Goal: Check status: Check status

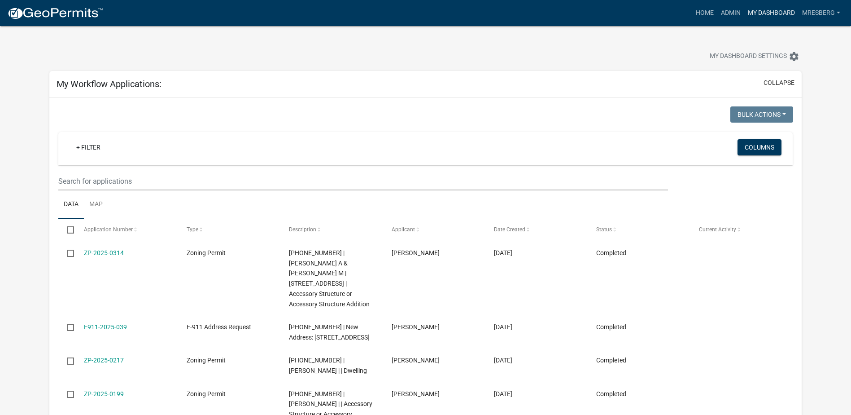
click at [760, 15] on link "My Dashboard" at bounding box center [772, 12] width 54 height 17
click at [736, 13] on link "Admin" at bounding box center [731, 12] width 27 height 17
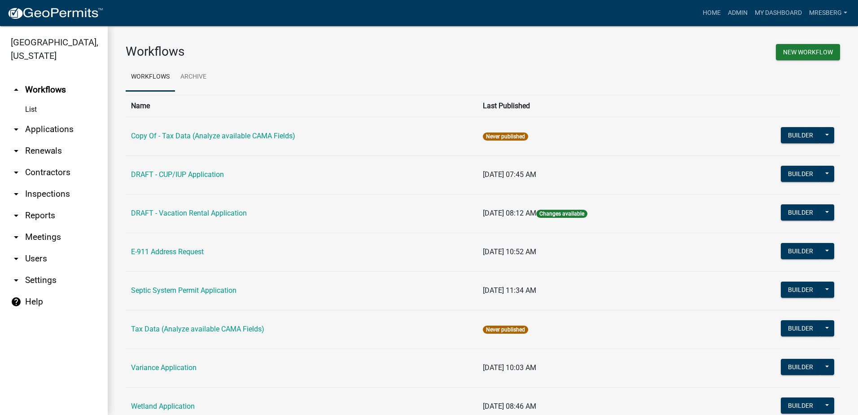
click at [35, 219] on link "arrow_drop_down Reports" at bounding box center [54, 216] width 108 height 22
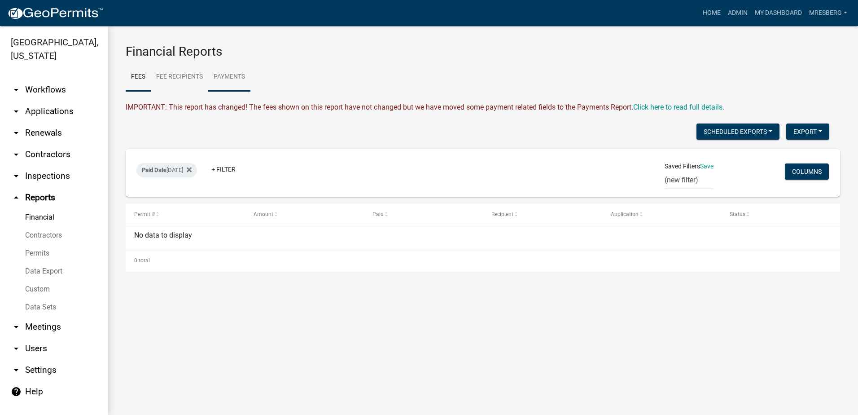
click at [227, 75] on link "Payments" at bounding box center [229, 77] width 42 height 29
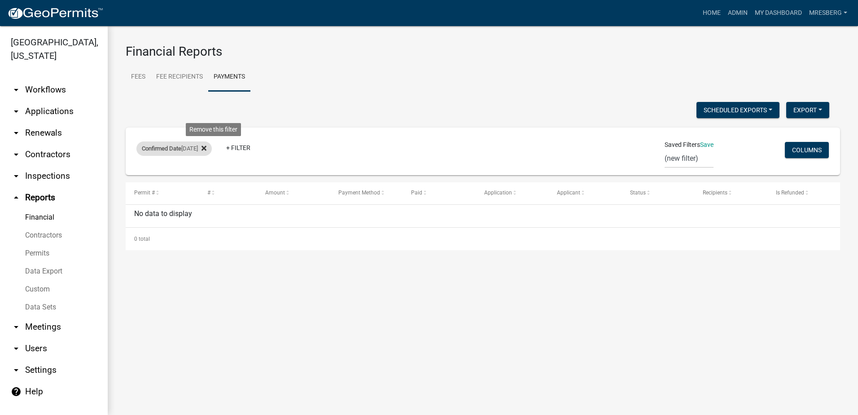
click at [206, 146] on icon at bounding box center [203, 148] width 5 height 5
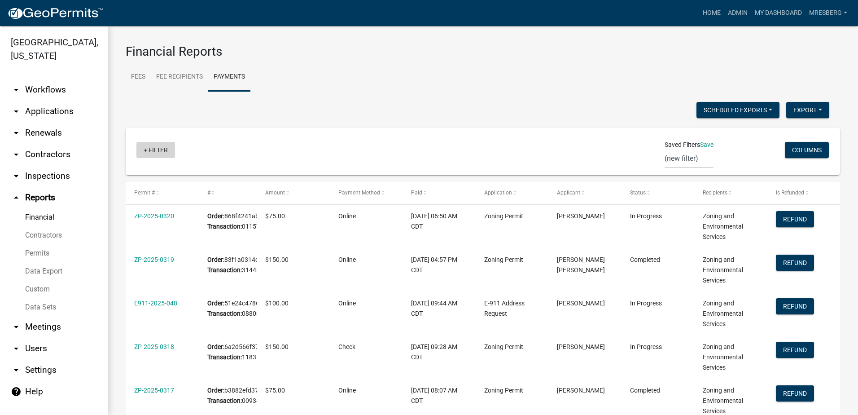
click at [155, 150] on link "+ Filter" at bounding box center [155, 150] width 39 height 16
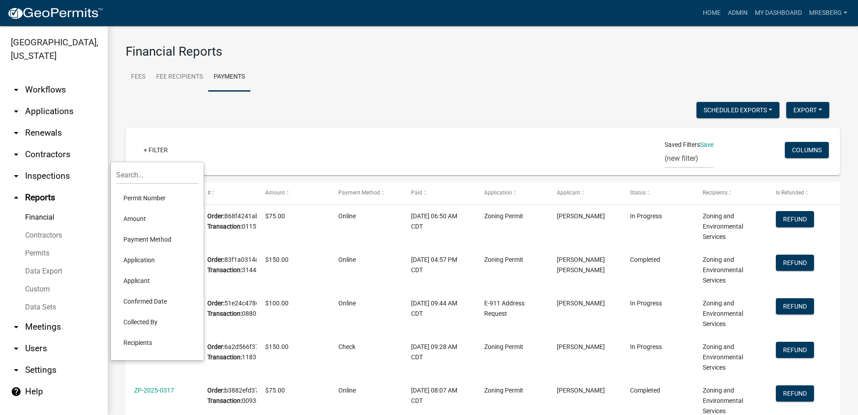
click at [142, 300] on li "Confirmed Date" at bounding box center [157, 301] width 82 height 21
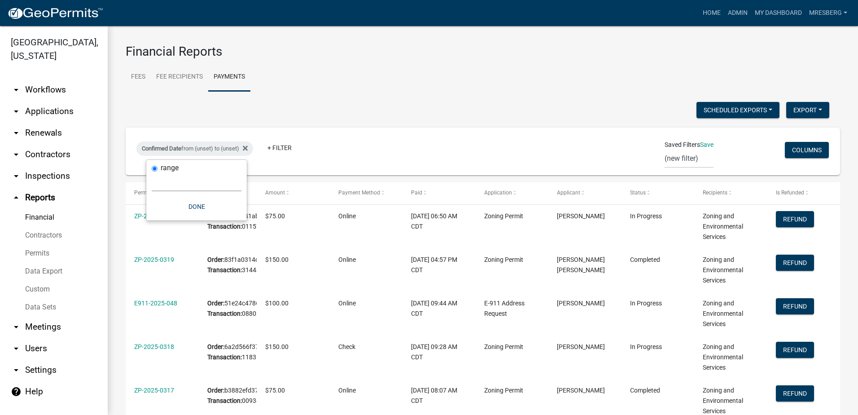
click at [159, 180] on select "[DATE] [DATE] Current Week Previous Week Current Month Last Month Current Calen…" at bounding box center [197, 182] width 90 height 18
select select "custom"
click at [152, 173] on select "[DATE] [DATE] Current Week Previous Week Current Month Last Month Current Calen…" at bounding box center [197, 182] width 90 height 18
click at [155, 219] on input "date" at bounding box center [197, 220] width 90 height 18
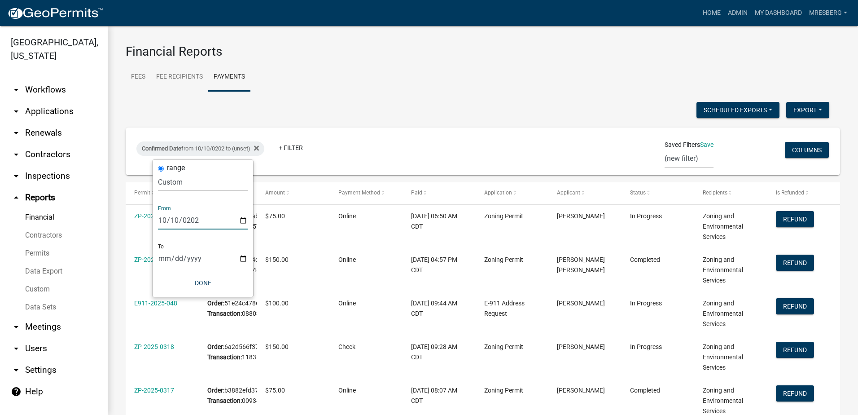
type input "[DATE]"
click at [171, 255] on input "date" at bounding box center [203, 258] width 90 height 18
type input "[DATE]"
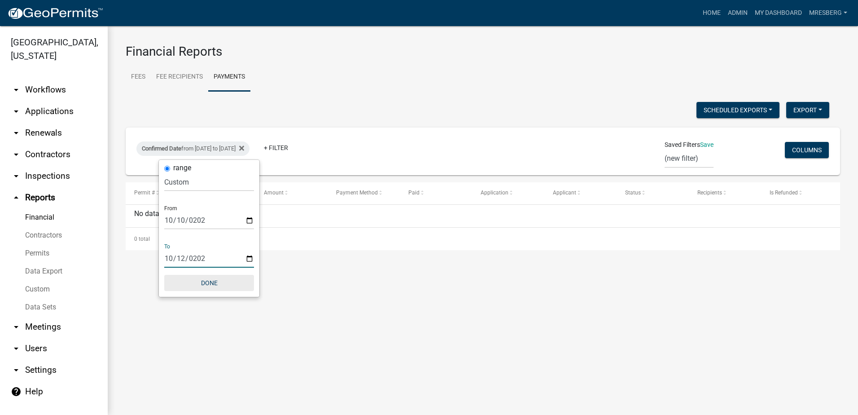
click at [207, 279] on button "Done" at bounding box center [209, 283] width 90 height 16
